Goal: Transaction & Acquisition: Book appointment/travel/reservation

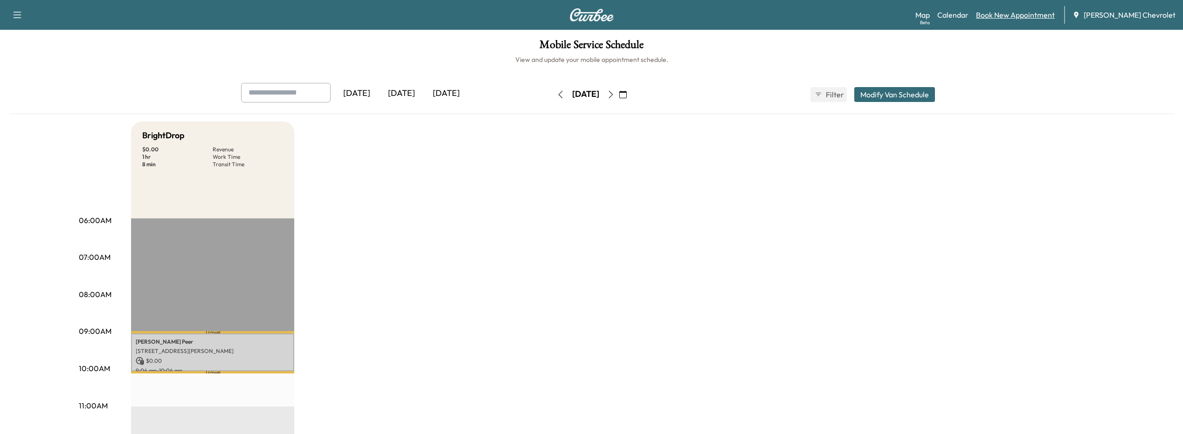
click at [1005, 14] on link "Book New Appointment" at bounding box center [1015, 14] width 79 height 11
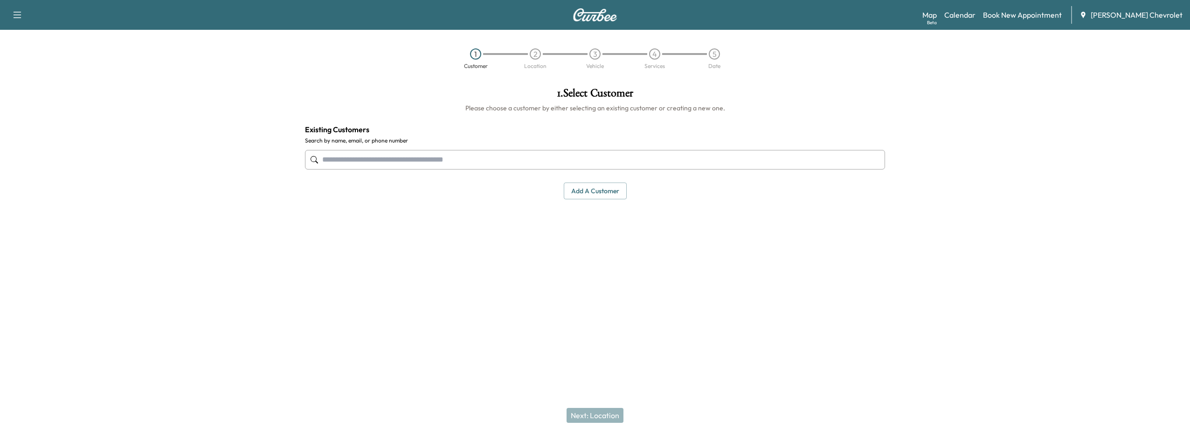
click at [395, 158] on input "text" at bounding box center [595, 160] width 580 height 20
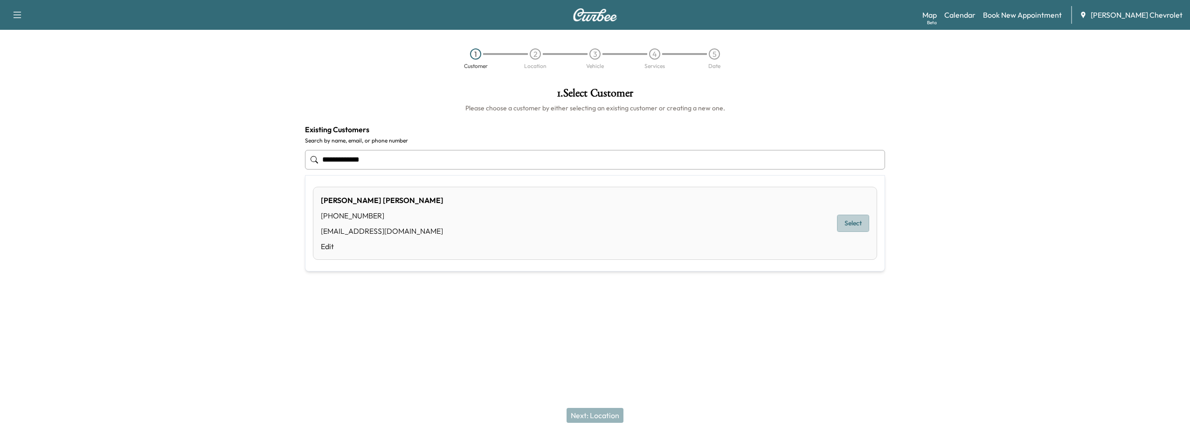
click at [842, 227] on button "Select" at bounding box center [853, 223] width 32 height 17
type input "**********"
click at [588, 417] on button "Next: Location" at bounding box center [594, 415] width 57 height 15
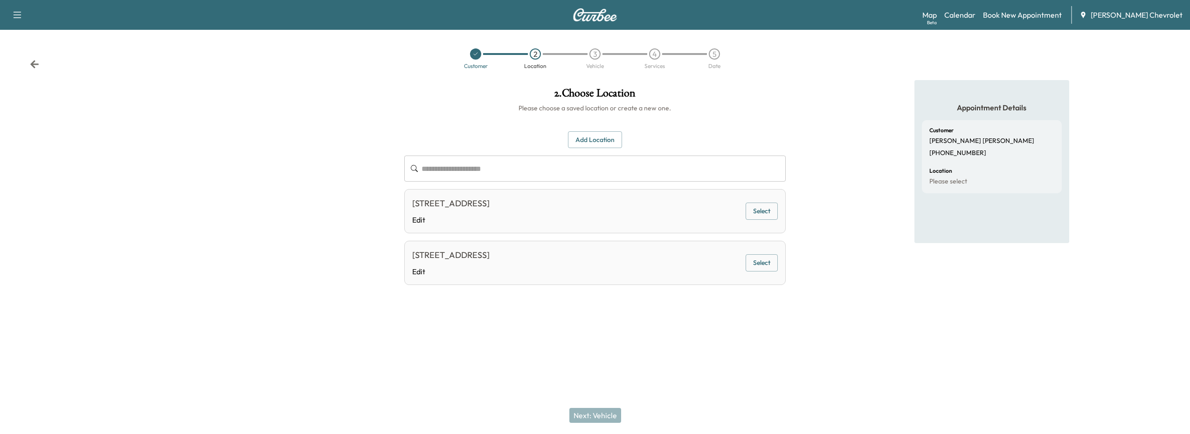
click at [765, 207] on button "Select" at bounding box center [761, 211] width 32 height 17
click at [589, 410] on button "Next: Vehicle" at bounding box center [595, 415] width 52 height 15
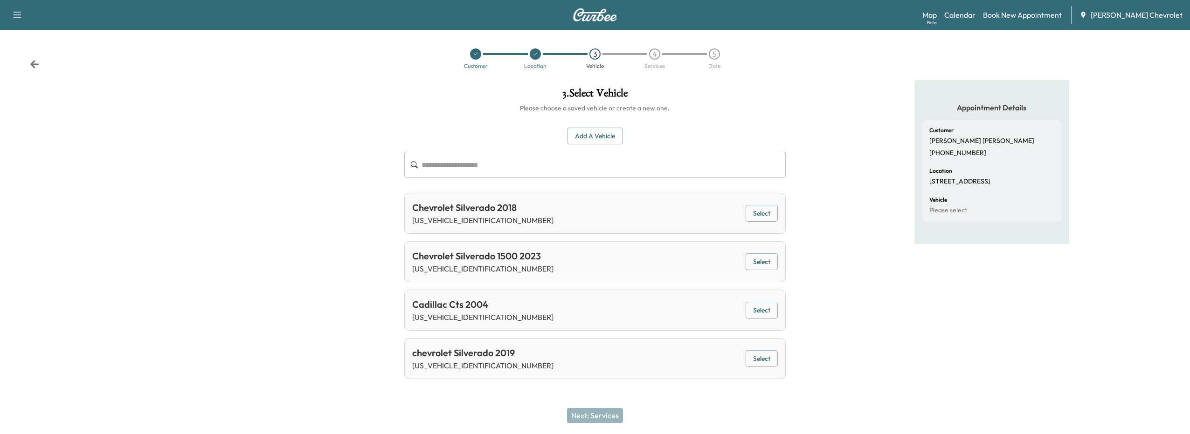
click at [769, 261] on button "Select" at bounding box center [761, 262] width 32 height 17
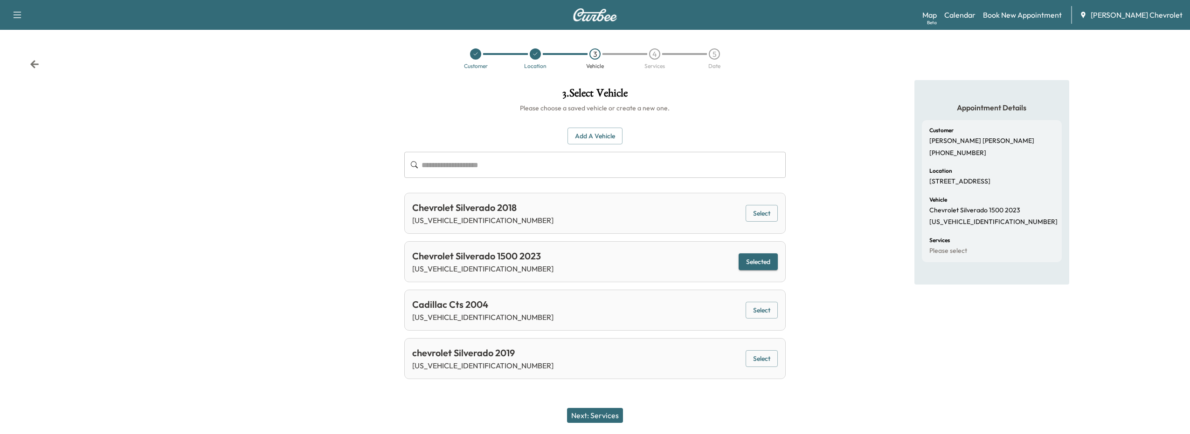
click at [601, 411] on button "Next: Services" at bounding box center [595, 415] width 56 height 15
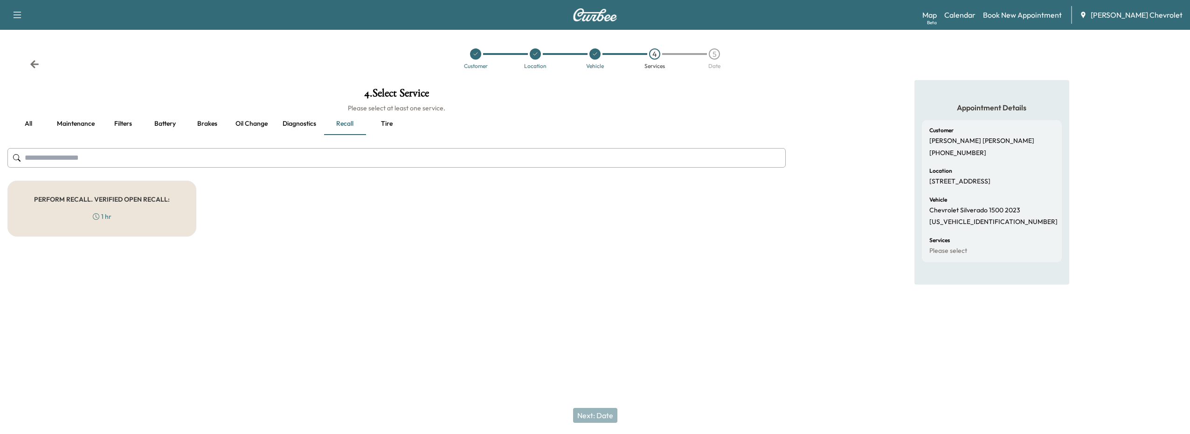
click at [61, 196] on h5 "PERFORM RECALL. VERIFIED OPEN RECALL:" at bounding box center [102, 199] width 136 height 7
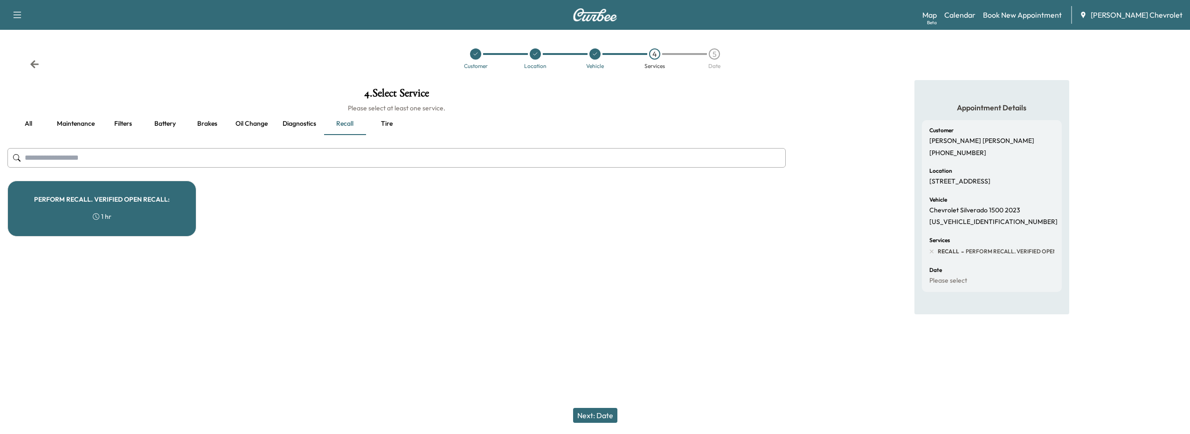
click at [606, 415] on button "Next: Date" at bounding box center [595, 415] width 44 height 15
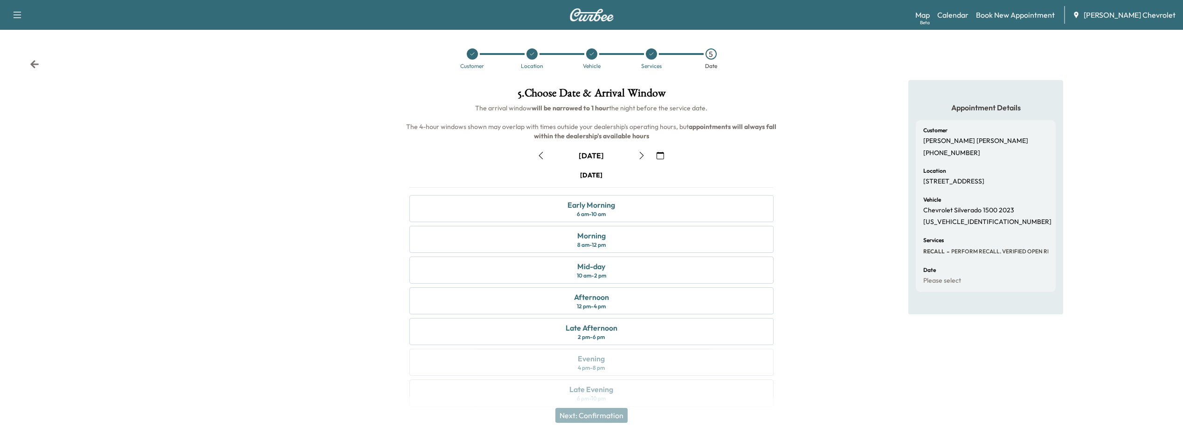
click at [660, 158] on icon "button" at bounding box center [659, 155] width 7 height 7
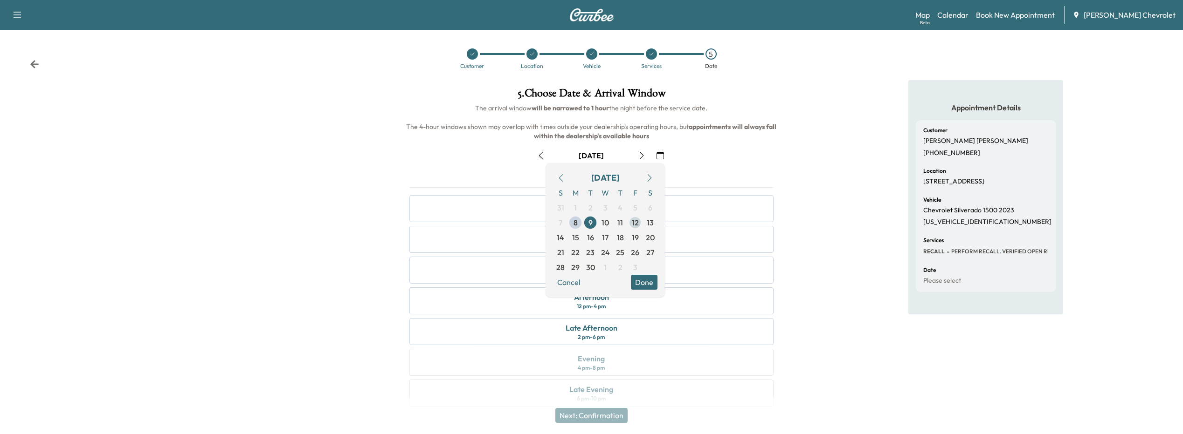
click at [634, 225] on span "12" at bounding box center [635, 222] width 7 height 11
click at [651, 280] on button "Done" at bounding box center [644, 282] width 27 height 15
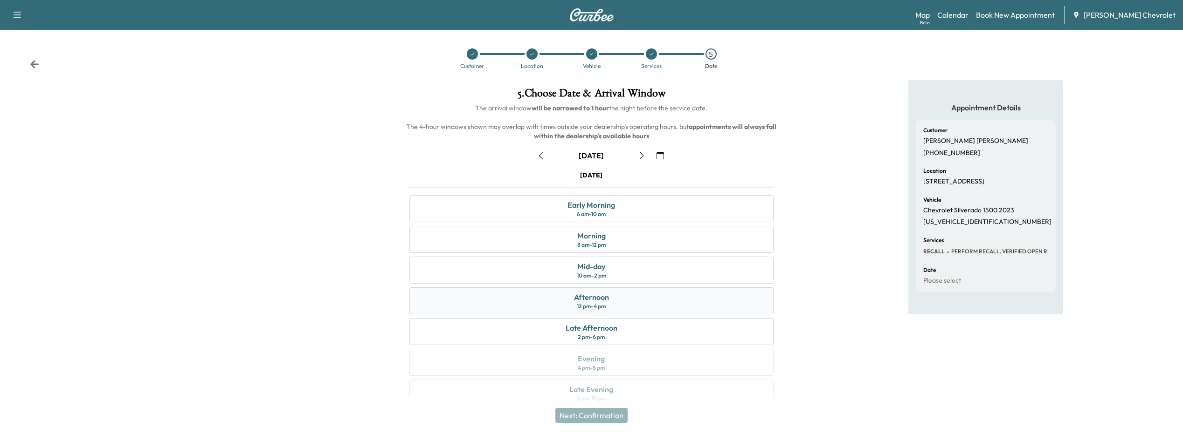
click at [627, 304] on div "Afternoon 12 pm - 4 pm" at bounding box center [591, 301] width 365 height 27
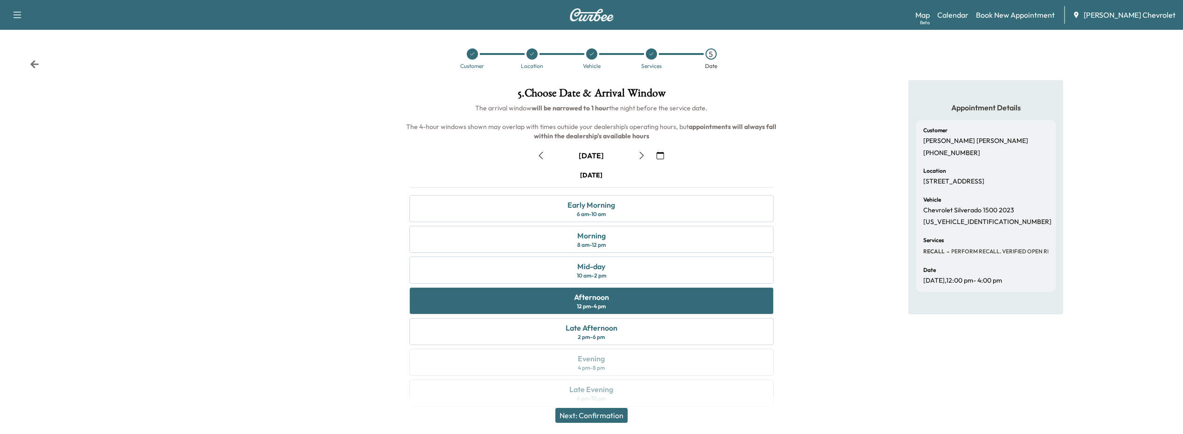
click at [613, 417] on button "Next: Confirmation" at bounding box center [591, 415] width 72 height 15
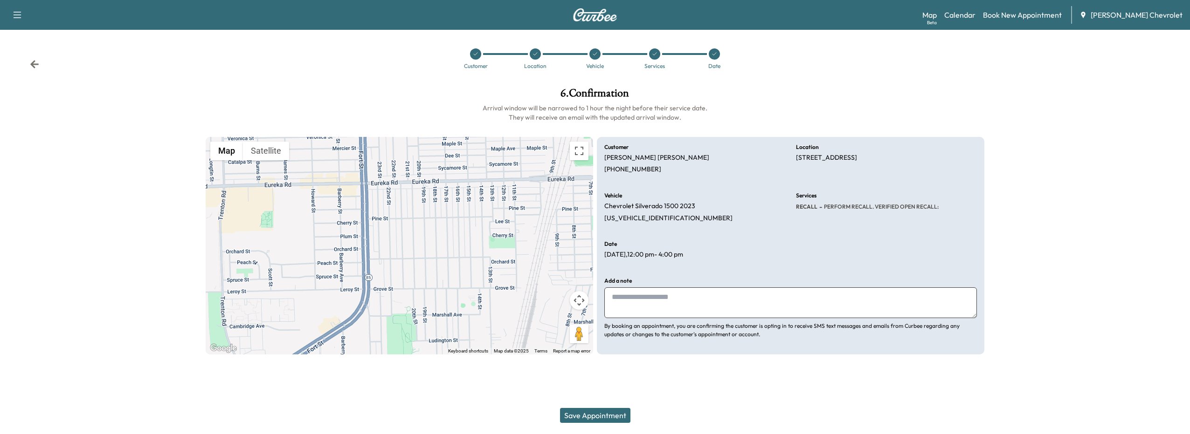
click at [602, 411] on button "Save Appointment" at bounding box center [595, 415] width 70 height 15
